Goal: Entertainment & Leisure: Consume media (video, audio)

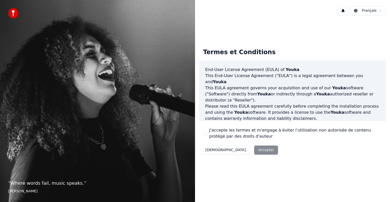
click at [205, 133] on button "J'accepte les termes et m'engage à éviter l'utilisation non autorisée de conten…" at bounding box center [205, 133] width 4 height 4
click at [254, 148] on button "Accepter" at bounding box center [266, 149] width 24 height 9
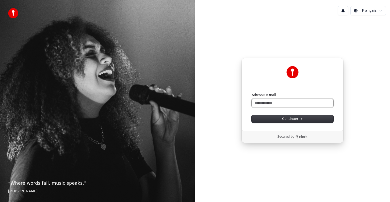
click at [290, 103] on input "Adresse e-mail" at bounding box center [293, 103] width 82 height 8
click at [252, 93] on button "submit" at bounding box center [252, 93] width 0 height 0
type input "**********"
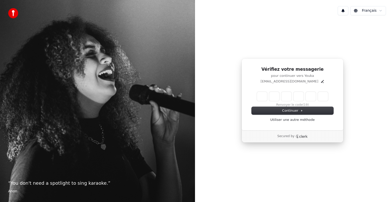
click at [259, 93] on input "Enter verification code" at bounding box center [292, 96] width 71 height 9
type input "******"
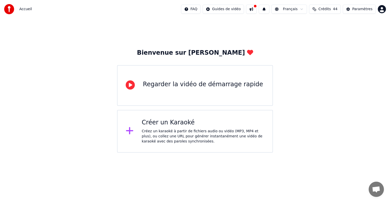
click at [222, 137] on div "Créez un karaoké à partir de fichiers audio ou vidéo (MP3, MP4 et plus), ou col…" at bounding box center [203, 136] width 123 height 15
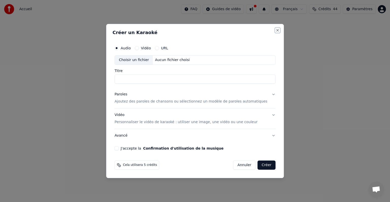
click at [276, 31] on button "Close" at bounding box center [278, 30] width 4 height 4
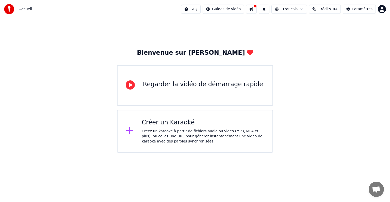
click at [382, 9] on html "Accueil FAQ Guides de vidéo Français Crédits 44 Paramètres Bienvenue sur Youka …" at bounding box center [195, 76] width 390 height 153
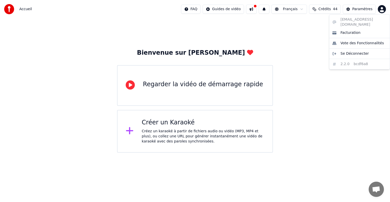
click at [358, 9] on html "Accueil FAQ Guides de vidéo Français Crédits 44 Paramètres Bienvenue sur Youka …" at bounding box center [195, 76] width 390 height 153
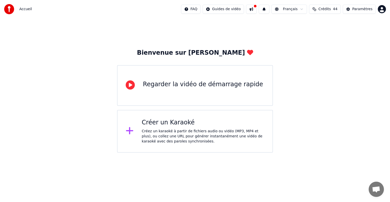
click at [257, 10] on button at bounding box center [251, 9] width 11 height 9
click at [356, 35] on div "Bienvenue sur Youka Regarder la vidéo de démarrage rapide Créer un Karaoké Crée…" at bounding box center [195, 85] width 390 height 134
click at [185, 133] on div "Créez un karaoké à partir de fichiers audio ou vidéo (MP3, MP4 et plus), ou col…" at bounding box center [203, 136] width 123 height 15
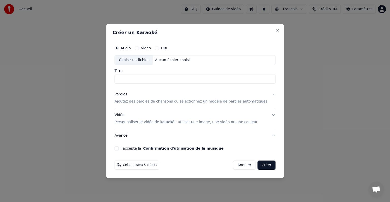
click at [267, 31] on h2 "Créer un Karaoké" at bounding box center [195, 32] width 165 height 5
click at [276, 31] on button "Close" at bounding box center [278, 30] width 4 height 4
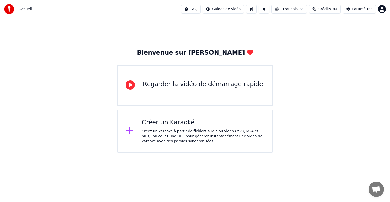
click at [331, 8] on span "Crédits" at bounding box center [325, 9] width 12 height 5
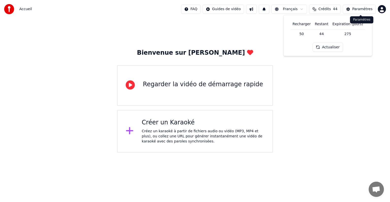
click at [360, 5] on button "Paramètres" at bounding box center [359, 9] width 33 height 9
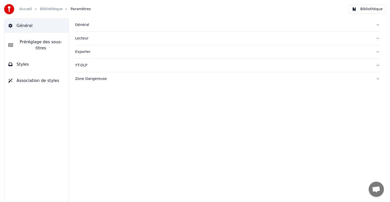
click at [26, 10] on link "Accueil" at bounding box center [25, 9] width 13 height 5
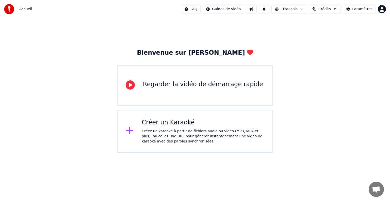
click at [28, 10] on span "Accueil" at bounding box center [25, 9] width 13 height 5
click at [8, 9] on img at bounding box center [9, 9] width 10 height 10
click at [383, 9] on html "Accueil FAQ Guides de vidéo Français Crédits 39 Paramètres Bienvenue sur Youka …" at bounding box center [195, 76] width 390 height 153
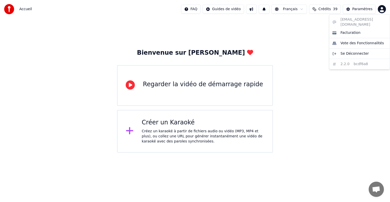
click at [363, 9] on html "Accueil FAQ Guides de vidéo Français Crédits 39 Paramètres Bienvenue sur Youka …" at bounding box center [195, 76] width 390 height 153
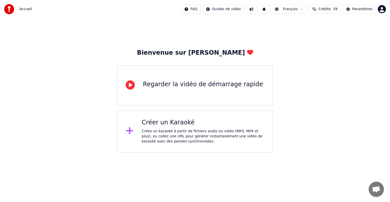
click at [363, 9] on div "Paramètres" at bounding box center [363, 9] width 20 height 5
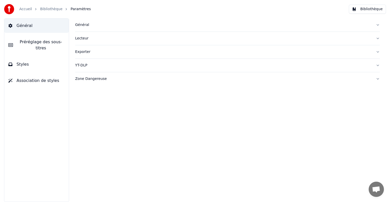
click at [49, 8] on link "Bibliothèque" at bounding box center [51, 9] width 22 height 5
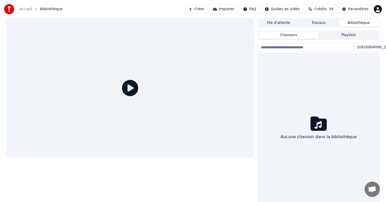
click at [317, 23] on button "Travaux" at bounding box center [319, 22] width 40 height 7
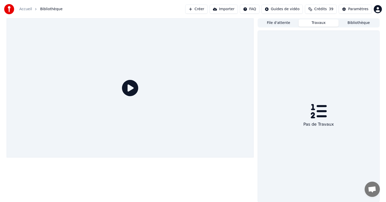
click at [350, 23] on button "Bibliothèque" at bounding box center [359, 22] width 40 height 7
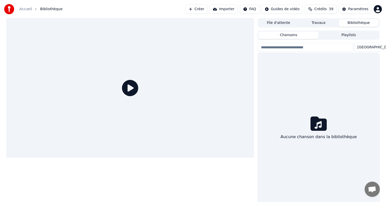
click at [285, 22] on button "File d'attente" at bounding box center [279, 22] width 40 height 7
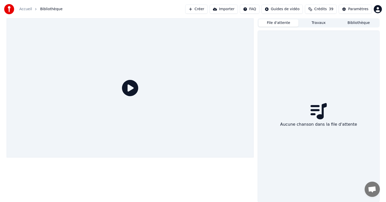
click at [322, 23] on button "Travaux" at bounding box center [319, 22] width 40 height 7
click at [283, 26] on button "File d'attente" at bounding box center [279, 22] width 40 height 7
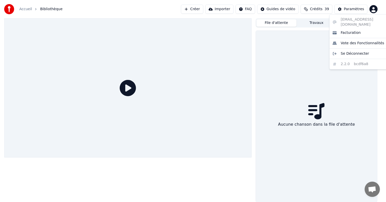
click at [379, 10] on html "Accueil Bibliothèque Créer Importer FAQ Guides de vidéo Crédits 39 Paramètres F…" at bounding box center [193, 101] width 386 height 202
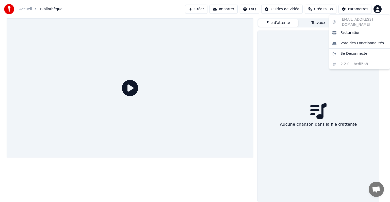
click at [379, 10] on html "Accueil Bibliothèque Créer Importer FAQ Guides de vidéo Crédits 39 Paramètres F…" at bounding box center [195, 101] width 390 height 202
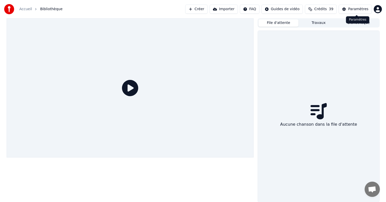
click at [367, 25] on button "Bibliothèque" at bounding box center [359, 22] width 40 height 7
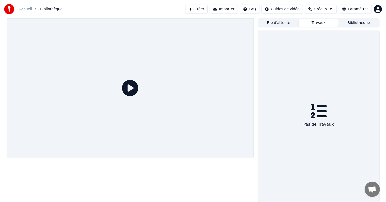
click at [319, 22] on button "Travaux" at bounding box center [319, 22] width 40 height 7
click at [23, 11] on link "Accueil" at bounding box center [25, 9] width 13 height 5
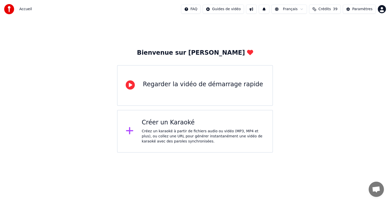
click at [207, 137] on div "Créez un karaoké à partir de fichiers audio ou vidéo (MP3, MP4 et plus), ou col…" at bounding box center [203, 136] width 123 height 15
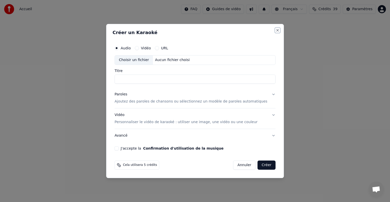
click at [276, 30] on button "Close" at bounding box center [278, 30] width 4 height 4
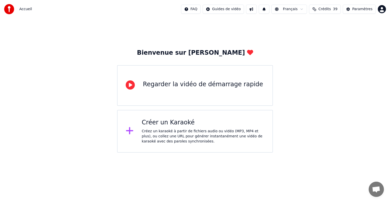
click at [382, 12] on html "Accueil FAQ Guides de vidéo Français Crédits 39 Paramètres Bienvenue sur Youka …" at bounding box center [195, 76] width 390 height 153
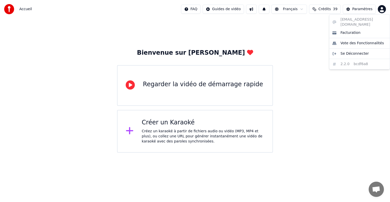
click at [333, 8] on html "Accueil FAQ Guides de vidéo Français Crédits 39 Paramètres Bienvenue sur Youka …" at bounding box center [195, 76] width 390 height 153
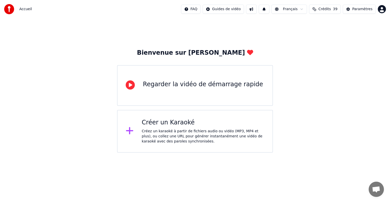
click at [331, 10] on span "Crédits" at bounding box center [325, 9] width 12 height 5
click at [294, 10] on html "Accueil FAQ Guides de vidéo Français Crédits 39 Paramètres Bienvenue sur Youka …" at bounding box center [195, 76] width 390 height 153
click at [269, 9] on html "Accueil FAQ Guides de vidéo Français Crédits 39 Paramètres Bienvenue sur Youka …" at bounding box center [195, 76] width 390 height 153
click at [239, 9] on html "Accueil FAQ Guides de vidéo Français Crédits 39 Paramètres Bienvenue sur Youka …" at bounding box center [195, 76] width 390 height 153
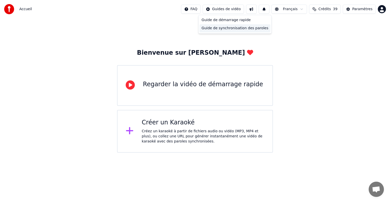
click at [223, 27] on div "Guide de synchronisation des paroles" at bounding box center [235, 28] width 71 height 8
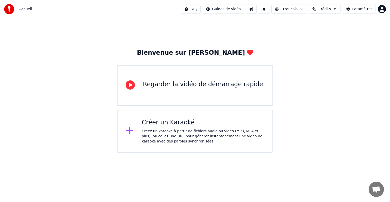
click at [382, 9] on html "Accueil FAQ Guides de vidéo Français Crédits 39 Paramètres Bienvenue sur Youka …" at bounding box center [195, 76] width 390 height 153
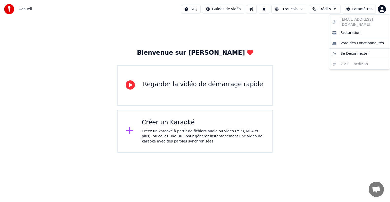
click at [363, 60] on div "jchevallier.9@gmail.com Facturation Vote des Fonctionnalités Se Déconnecter 2.2…" at bounding box center [359, 41] width 61 height 55
click at [333, 9] on html "Accueil FAQ Guides de vidéo Français Crédits 39 Paramètres Bienvenue sur Youka …" at bounding box center [195, 76] width 390 height 153
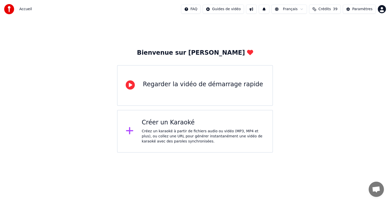
click at [330, 10] on span "Crédits" at bounding box center [325, 9] width 12 height 5
click at [358, 1] on div "Accueil FAQ Guides de vidéo Français Crédits 39 Paramètres" at bounding box center [195, 9] width 390 height 18
click at [364, 0] on html "Accueil FAQ Guides de vidéo Français Crédits 39 Paramètres Bienvenue sur Youka …" at bounding box center [195, 76] width 390 height 153
click at [21, 11] on span "Accueil" at bounding box center [25, 9] width 13 height 5
drag, startPoint x: 21, startPoint y: 10, endPoint x: 24, endPoint y: 10, distance: 3.1
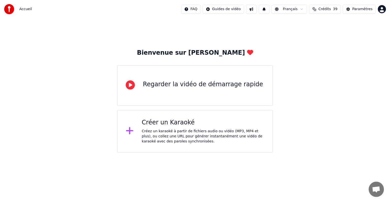
click at [21, 10] on span "Accueil" at bounding box center [25, 9] width 13 height 5
click at [26, 10] on span "Accueil" at bounding box center [25, 9] width 13 height 5
click at [11, 8] on img at bounding box center [9, 9] width 10 height 10
click at [9, 12] on img at bounding box center [9, 9] width 10 height 10
click at [27, 11] on span "Accueil" at bounding box center [25, 9] width 13 height 5
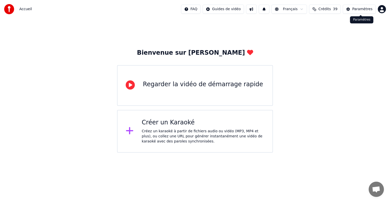
click at [357, 11] on div "Paramètres" at bounding box center [363, 9] width 20 height 5
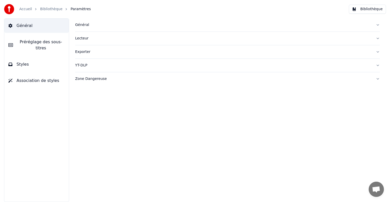
click at [35, 58] on button "Styles" at bounding box center [36, 64] width 65 height 14
click at [34, 48] on button "Préréglage des sous-titres" at bounding box center [36, 45] width 65 height 20
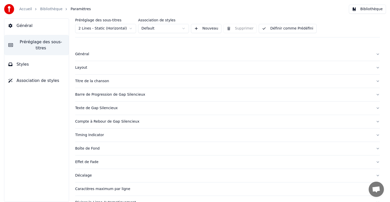
click at [34, 42] on span "Préréglage des sous-titres" at bounding box center [41, 45] width 48 height 12
click at [50, 9] on link "Bibliothèque" at bounding box center [51, 9] width 22 height 5
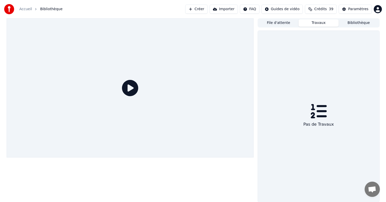
click at [324, 137] on div "Pas de Travaux" at bounding box center [318, 116] width 121 height 171
click at [362, 19] on div "File d'attente Travaux Bibliothèque" at bounding box center [319, 22] width 122 height 9
click at [362, 23] on button "Bibliothèque" at bounding box center [359, 22] width 40 height 7
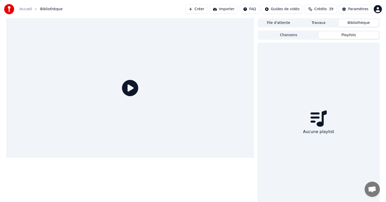
click at [351, 37] on button "Playlists" at bounding box center [349, 35] width 60 height 7
click at [313, 39] on button "Chansons" at bounding box center [289, 35] width 60 height 7
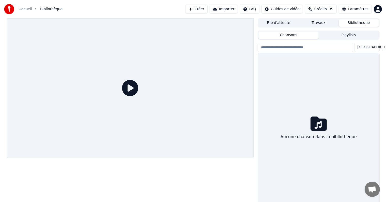
click at [278, 25] on button "File d'attente" at bounding box center [279, 22] width 40 height 7
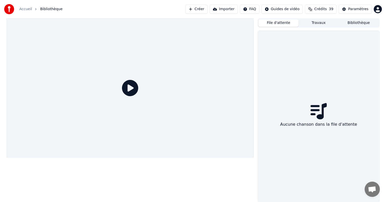
click at [381, 8] on html "Accueil Bibliothèque Créer Importer FAQ Guides de vidéo Crédits 39 Paramètres F…" at bounding box center [193, 101] width 386 height 202
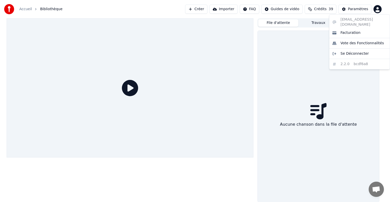
click at [161, 14] on html "Accueil Bibliothèque Créer Importer FAQ Guides de vidéo Crédits 39 Paramètres F…" at bounding box center [195, 101] width 390 height 202
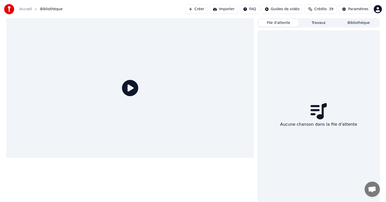
click at [203, 10] on button "Créer" at bounding box center [196, 9] width 22 height 9
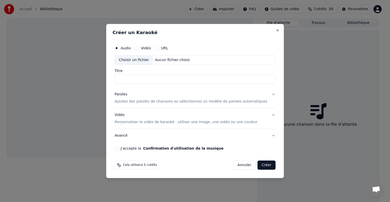
click at [149, 77] on input "Titre" at bounding box center [195, 78] width 161 height 9
click at [266, 115] on button "Vidéo Personnaliser le vidéo de karaoké : utiliser une image, une vidéo ou une …" at bounding box center [195, 118] width 161 height 20
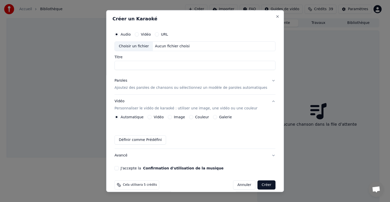
click at [172, 46] on div "Aucun fichier choisi" at bounding box center [172, 46] width 39 height 5
click at [151, 34] on label "Vidéo" at bounding box center [146, 35] width 10 height 4
click at [139, 34] on button "Vidéo" at bounding box center [137, 34] width 4 height 4
click at [130, 35] on label "Audio" at bounding box center [126, 35] width 10 height 4
click at [119, 35] on button "Audio" at bounding box center [117, 34] width 4 height 4
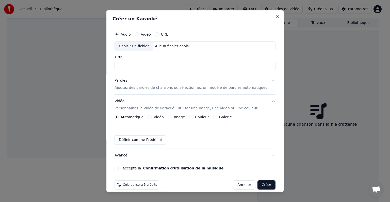
click at [159, 35] on button "URL" at bounding box center [157, 34] width 4 height 4
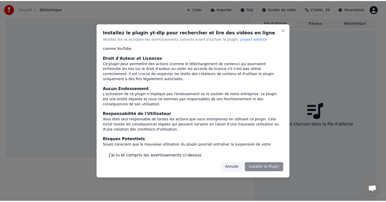
scroll to position [27, 0]
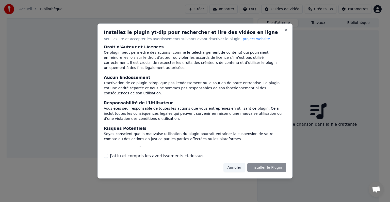
click at [105, 155] on button "J'ai lu et compris les avertissements ci-dessus" at bounding box center [106, 156] width 4 height 4
click at [261, 168] on button "Installer le Plugin" at bounding box center [267, 167] width 39 height 9
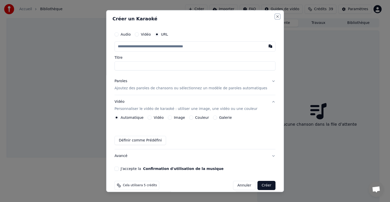
click at [276, 16] on button "Close" at bounding box center [278, 16] width 4 height 4
